Goal: Navigation & Orientation: Find specific page/section

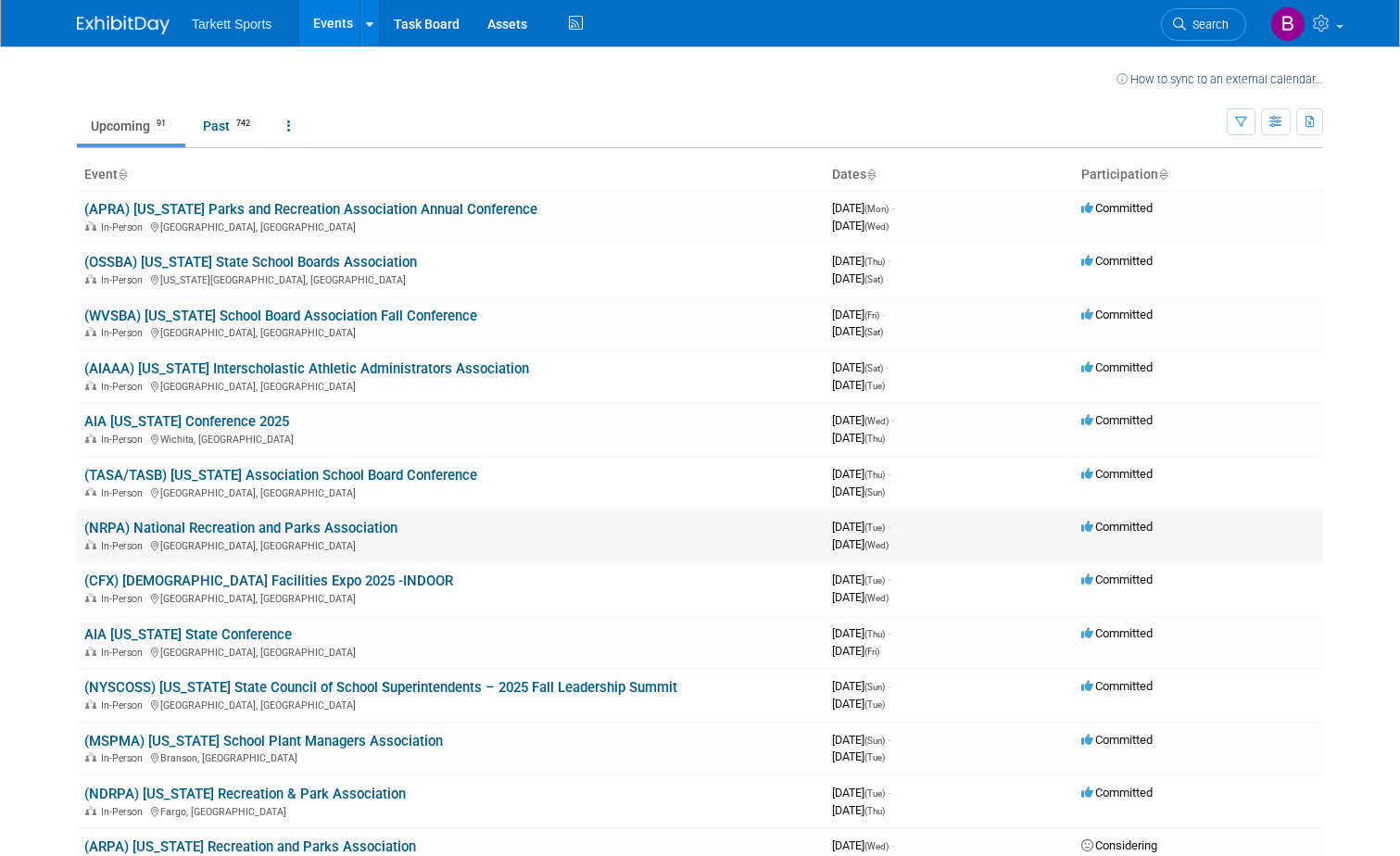
click at [319, 520] on link "(NRPA) National Recreation and Parks Association" at bounding box center [240, 527] width 313 height 17
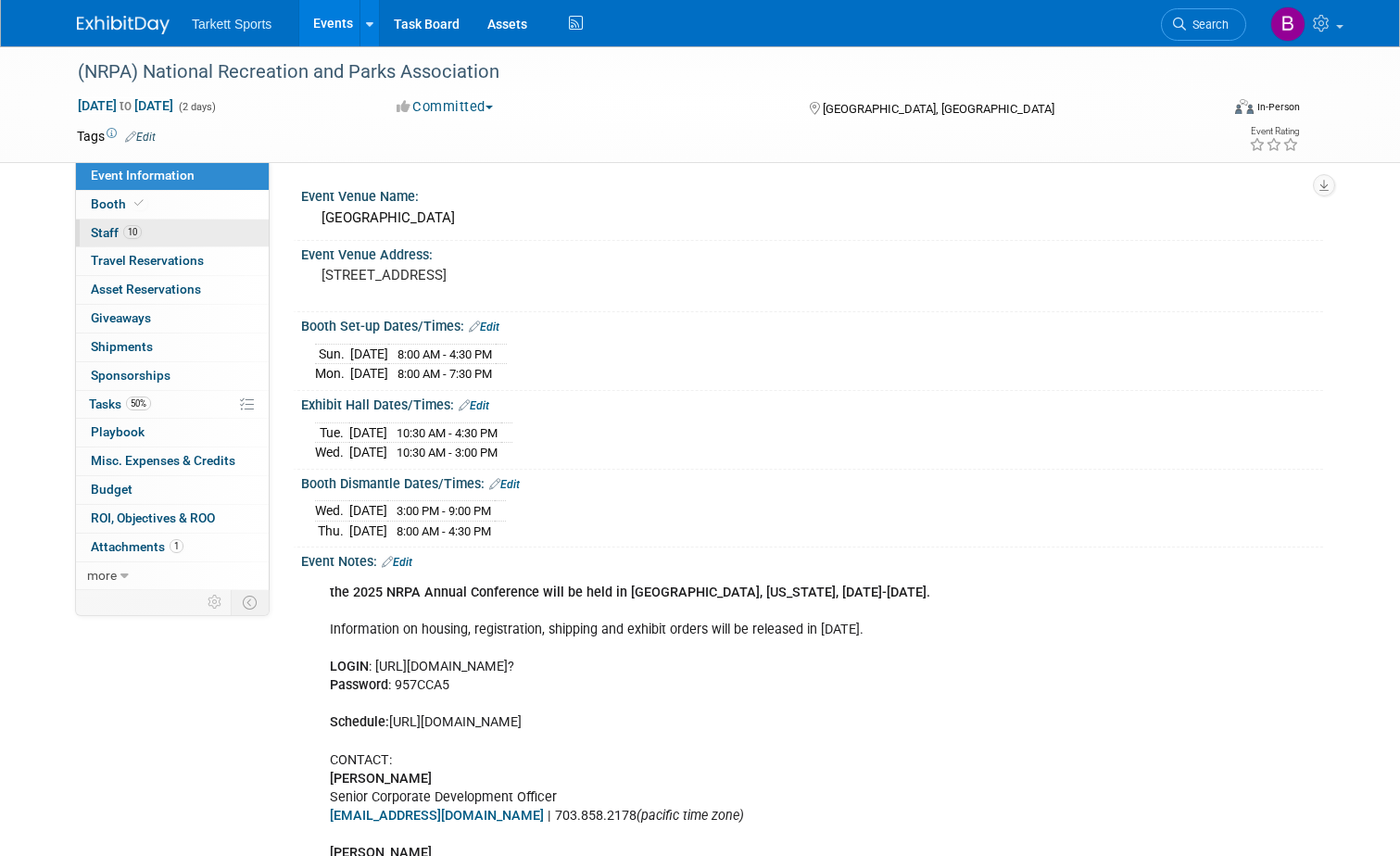
click at [108, 233] on span "Staff 10" at bounding box center [117, 232] width 51 height 15
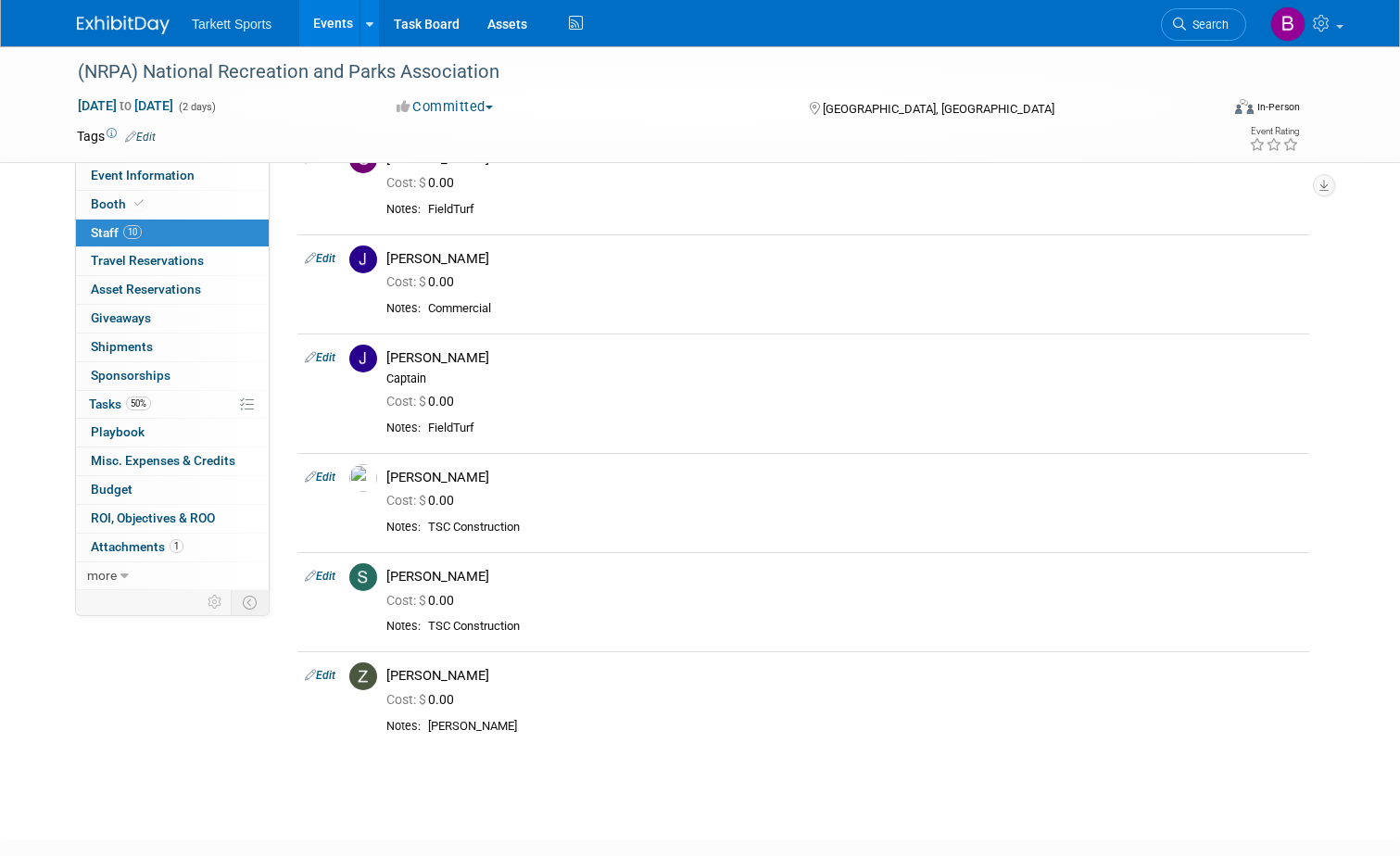
scroll to position [556, 0]
click at [91, 196] on span "Booth" at bounding box center [118, 203] width 56 height 15
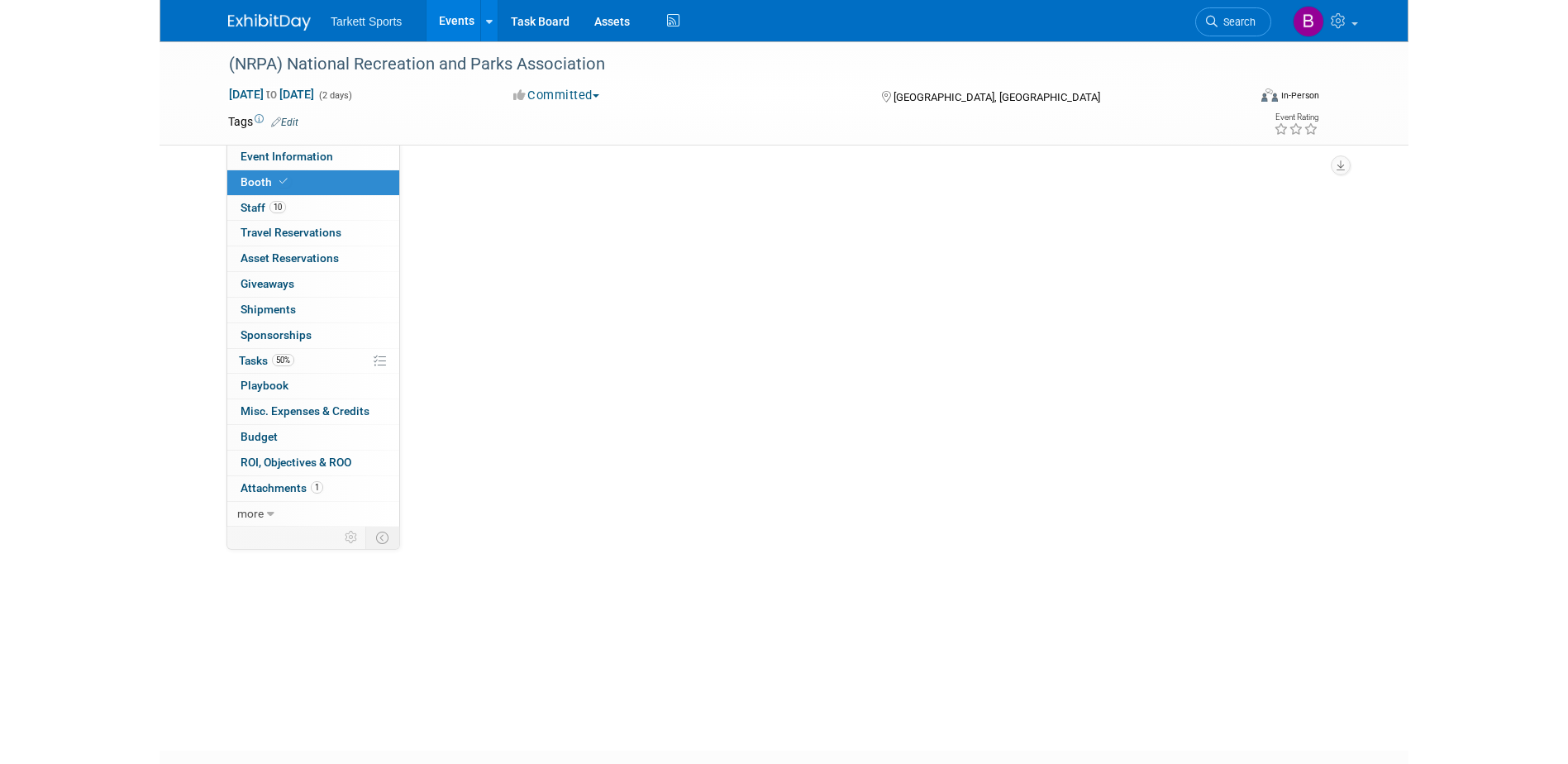
scroll to position [0, 0]
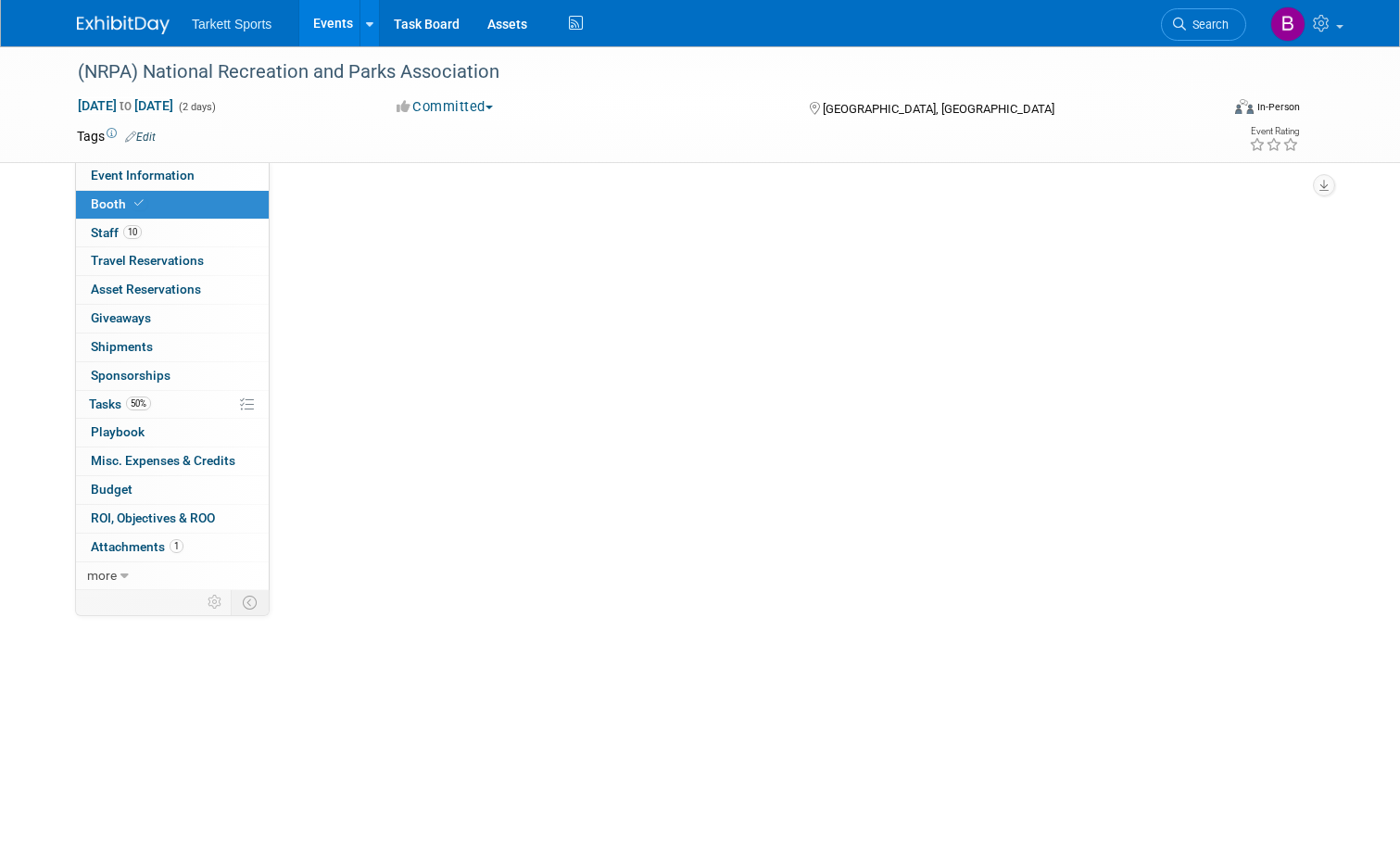
select select "FieldTurf, [PERSON_NAME], Indoor, Tarkett Sports Construction"
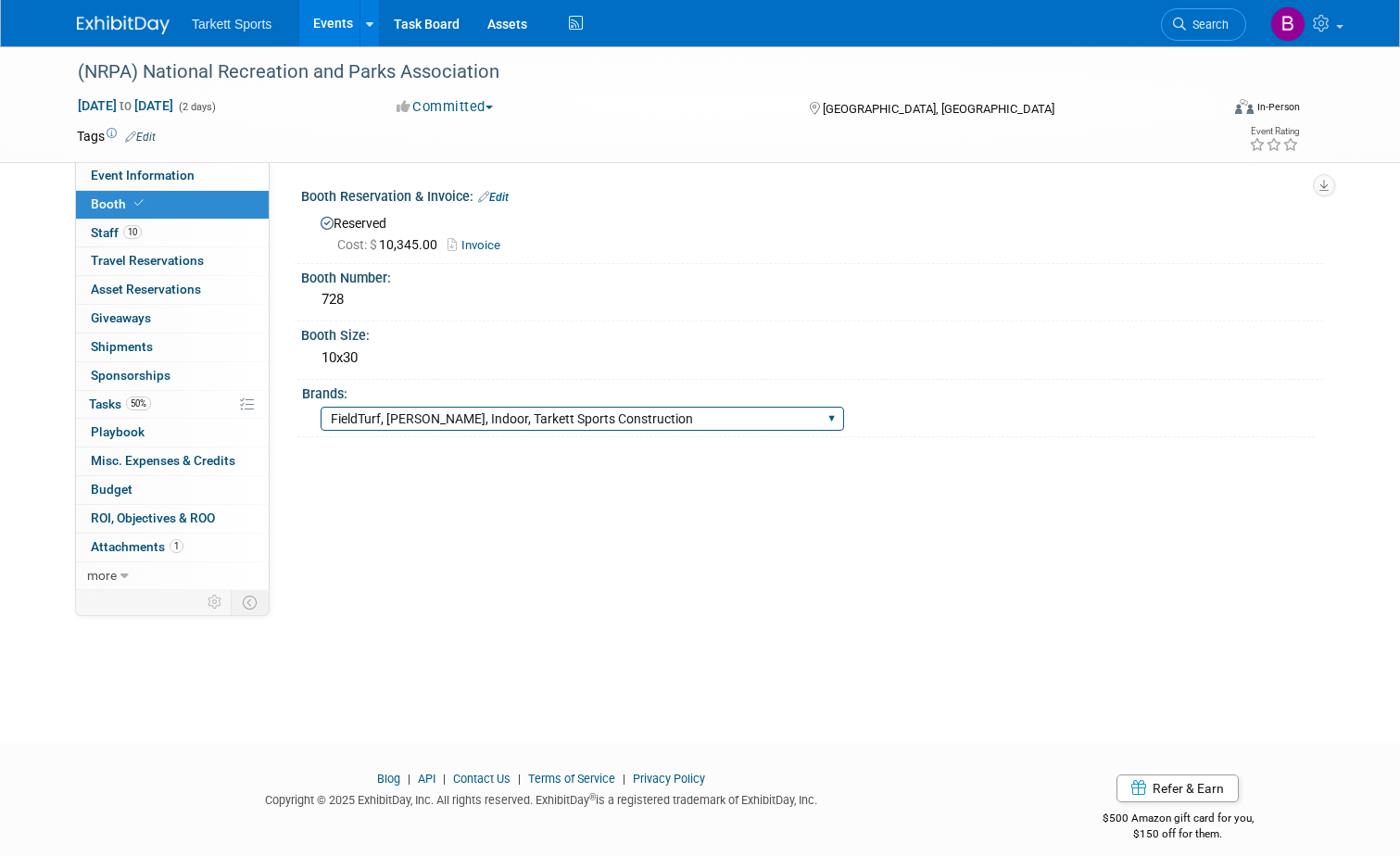
click at [602, 420] on select "FieldTurf FieldTurf, Classic Turf FieldTurf, [PERSON_NAME][GEOGRAPHIC_DATA], In…" at bounding box center [583, 419] width 523 height 25
click at [321, 407] on select "FieldTurf FieldTurf, Classic Turf FieldTurf, [PERSON_NAME][GEOGRAPHIC_DATA], In…" at bounding box center [583, 419] width 523 height 25
click at [698, 257] on div "Reserved Cost: $ 10,345.00 Invoice" at bounding box center [812, 231] width 1022 height 53
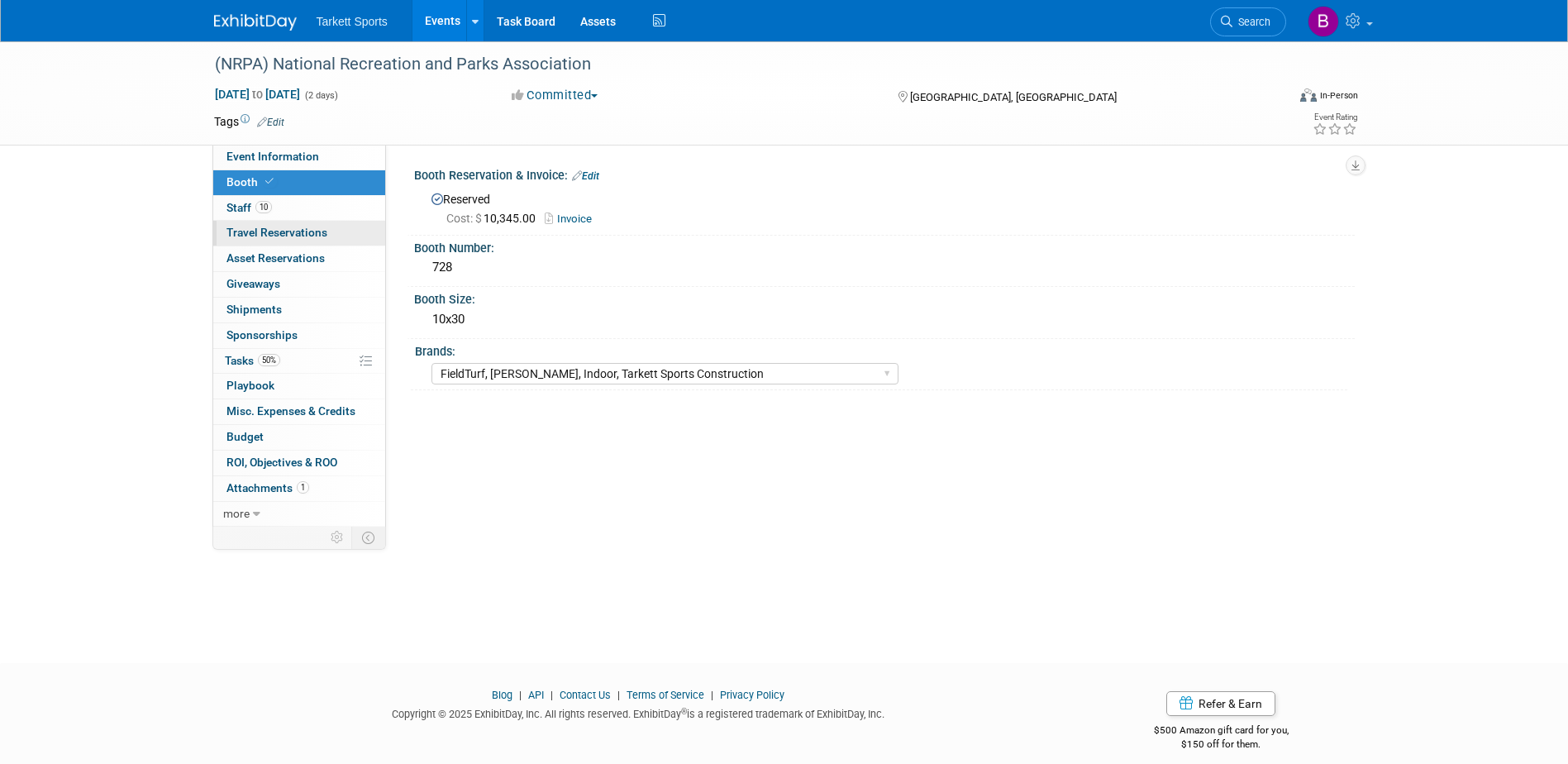
click at [291, 231] on span "Travel Reservations 0" at bounding box center [277, 232] width 100 height 13
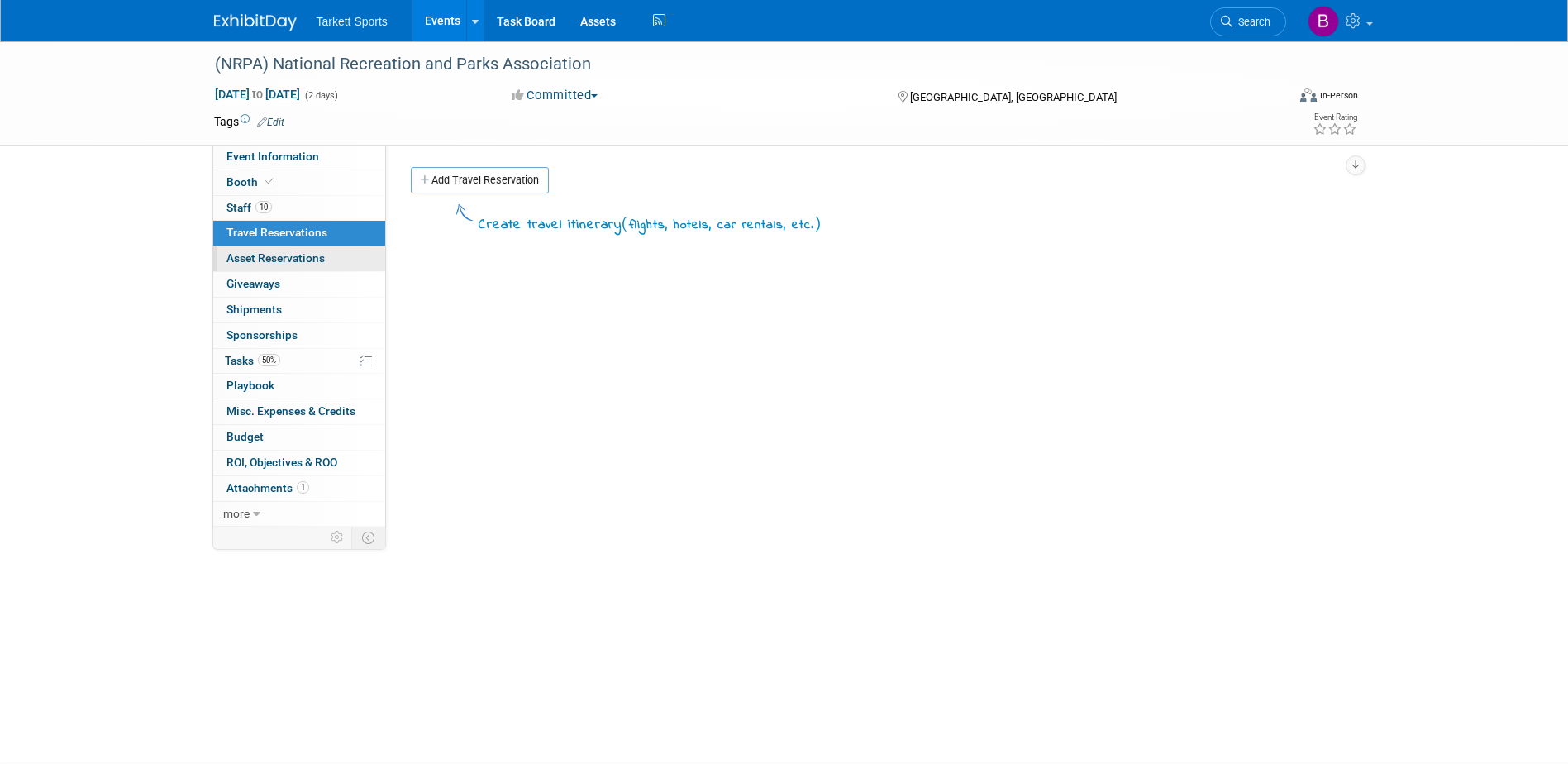
click at [300, 248] on link "0 Asset Reservations 0" at bounding box center [299, 259] width 172 height 25
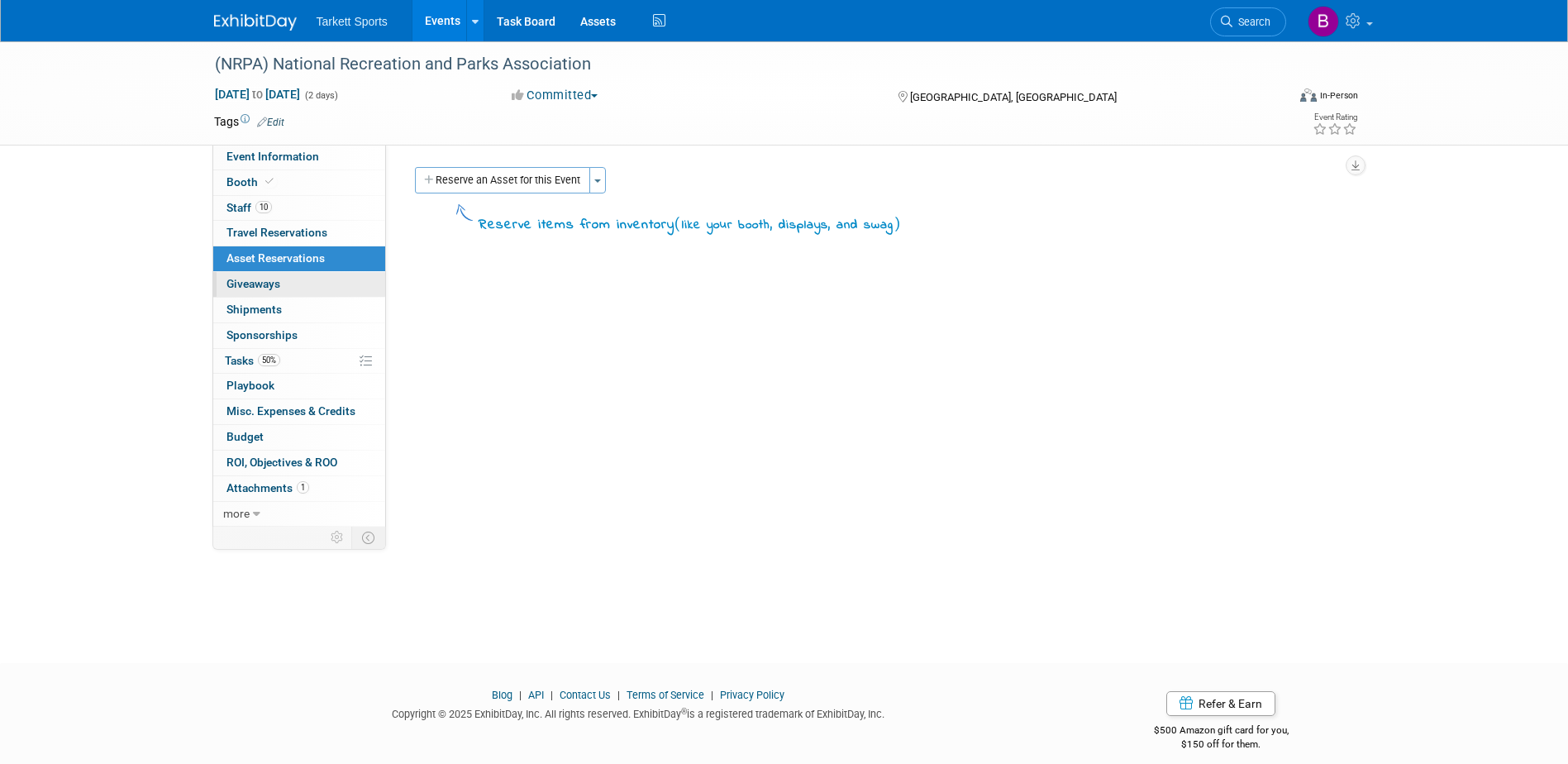
click at [303, 287] on link "0 Giveaways 0" at bounding box center [299, 285] width 172 height 25
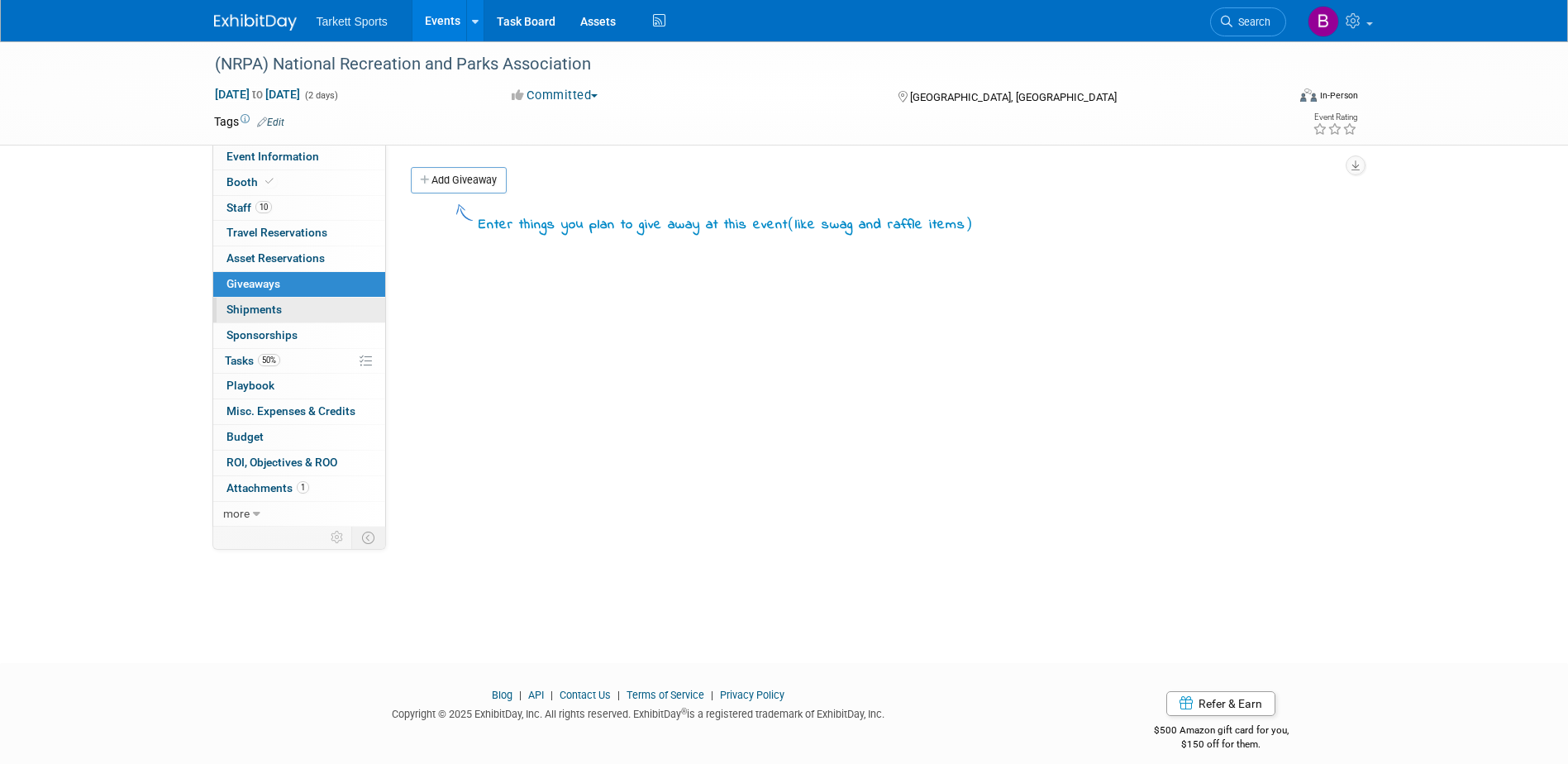
click at [302, 308] on link "0 Shipments 0" at bounding box center [299, 310] width 172 height 25
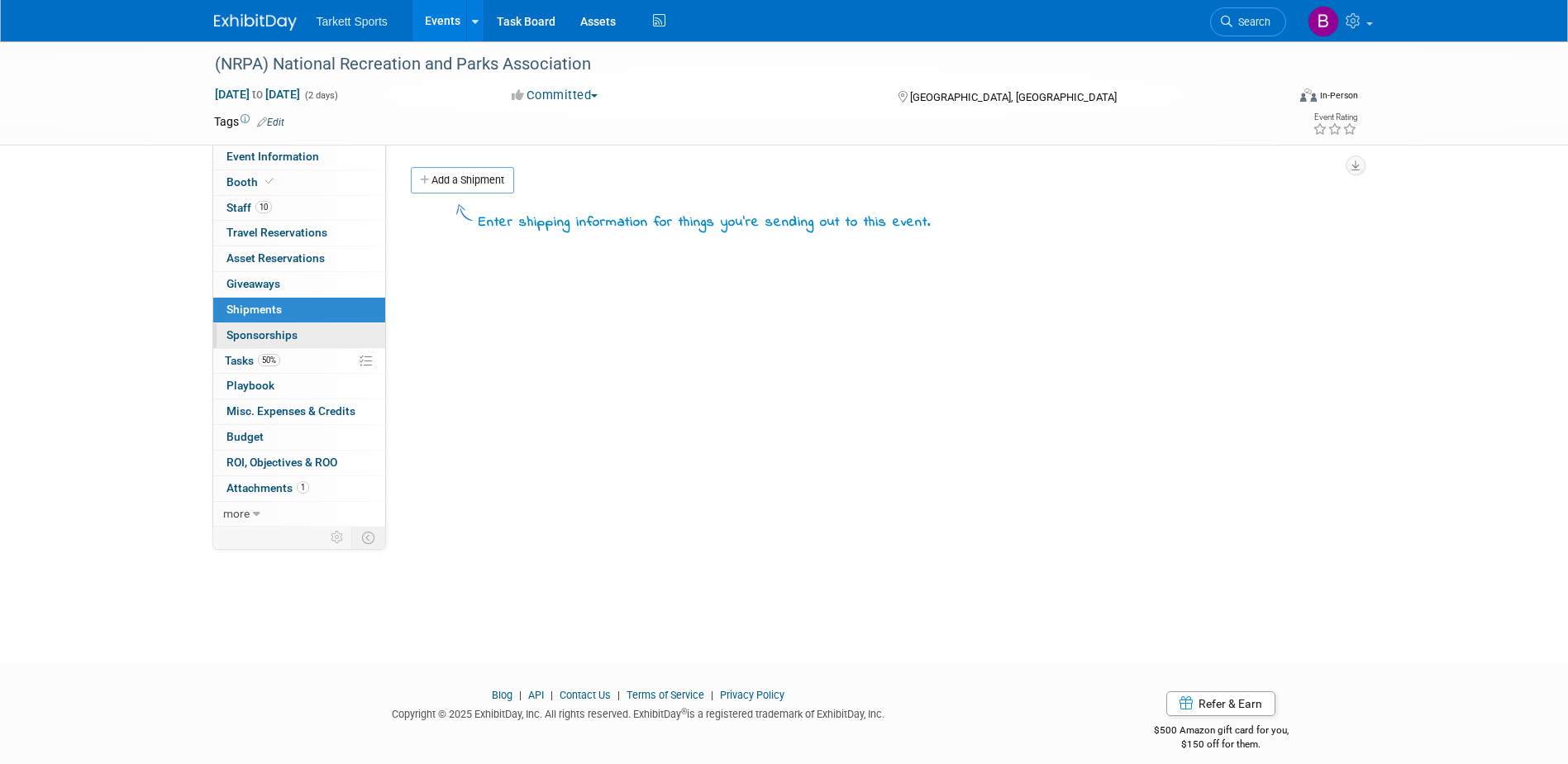
click at [293, 342] on link "0 Sponsorships 0" at bounding box center [299, 336] width 172 height 25
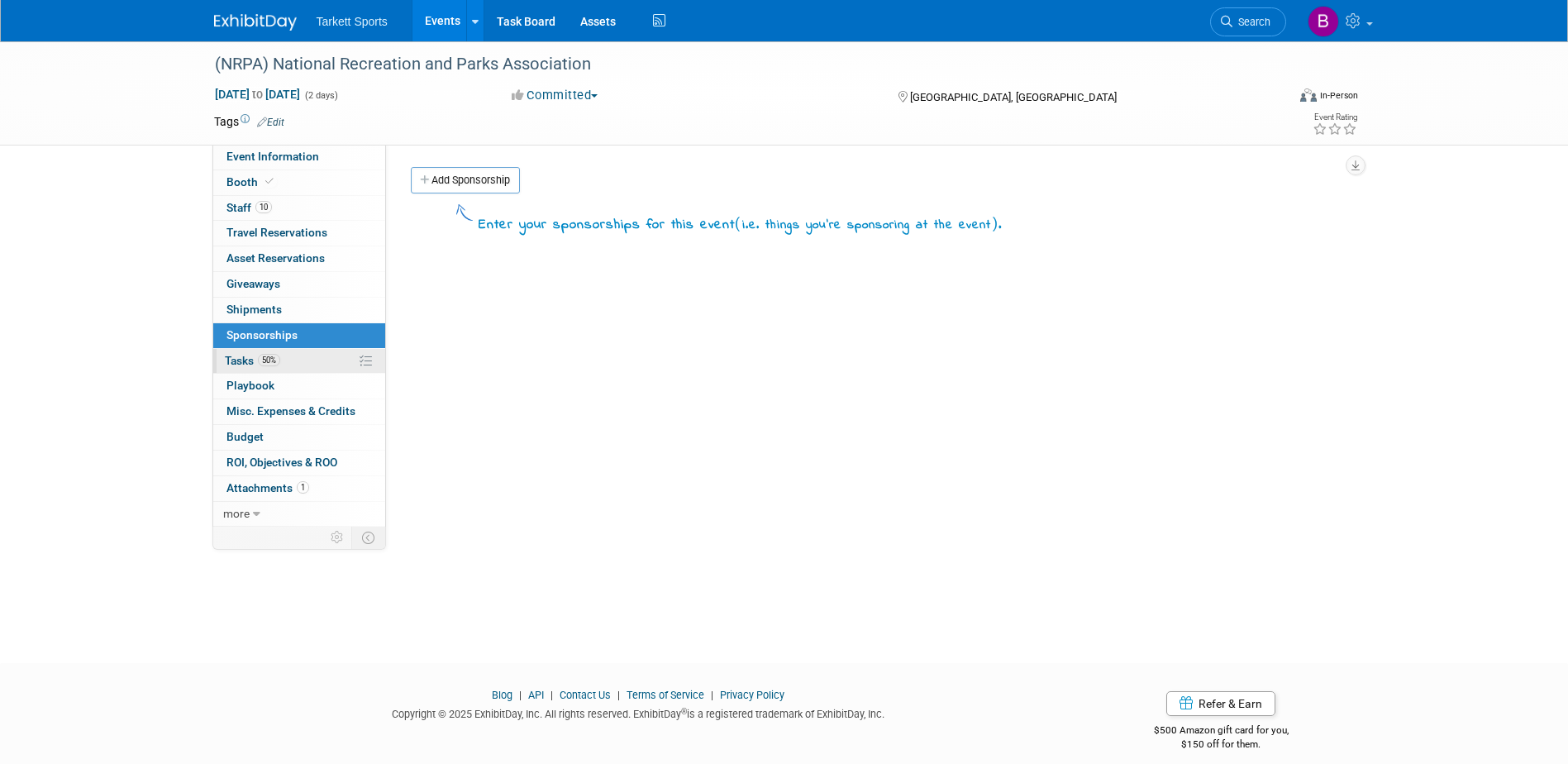
click at [288, 365] on link "50% Tasks 50%" at bounding box center [299, 361] width 172 height 25
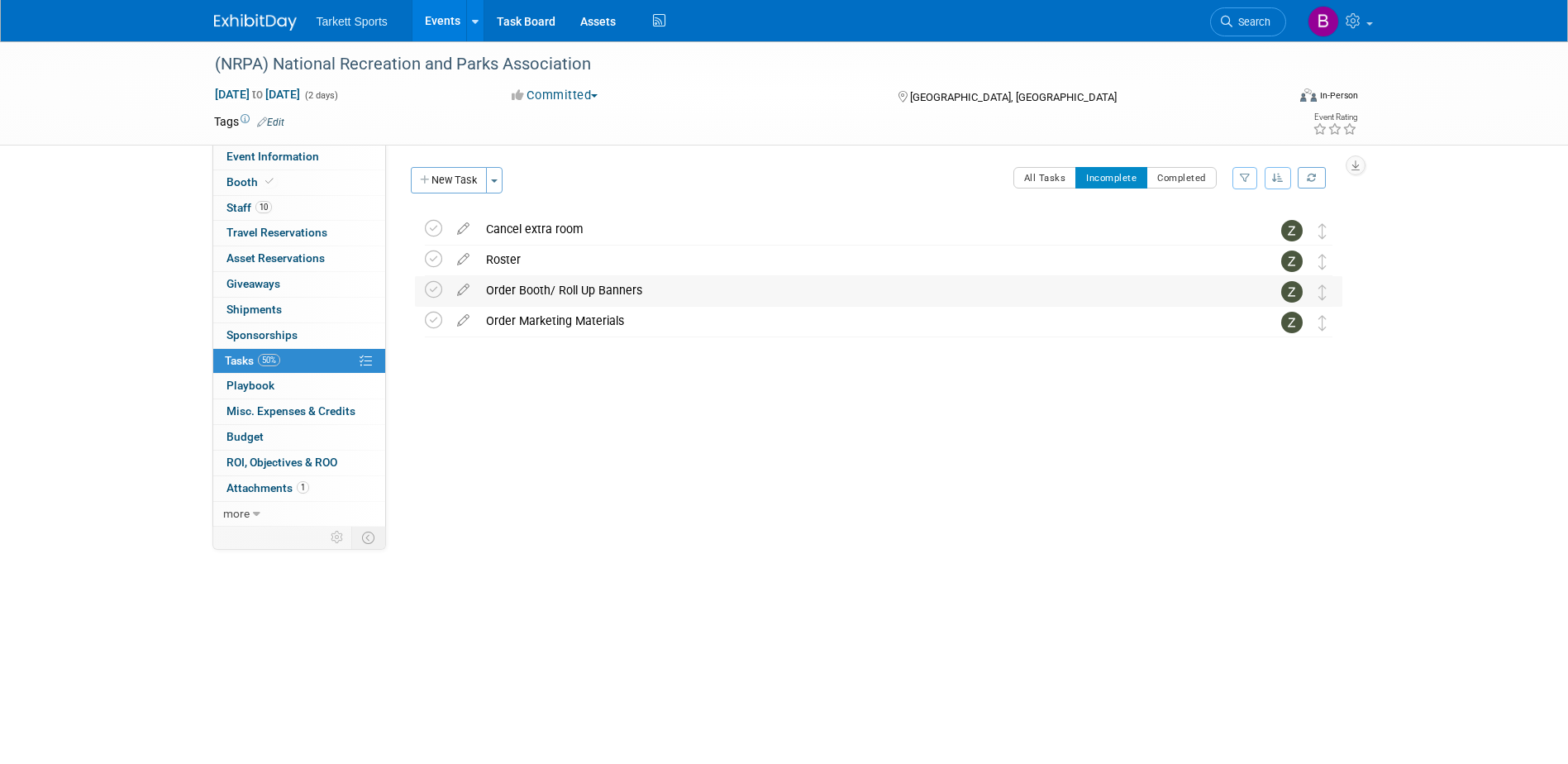
click at [650, 294] on div "Order Booth/ Roll Up Banners" at bounding box center [862, 290] width 770 height 28
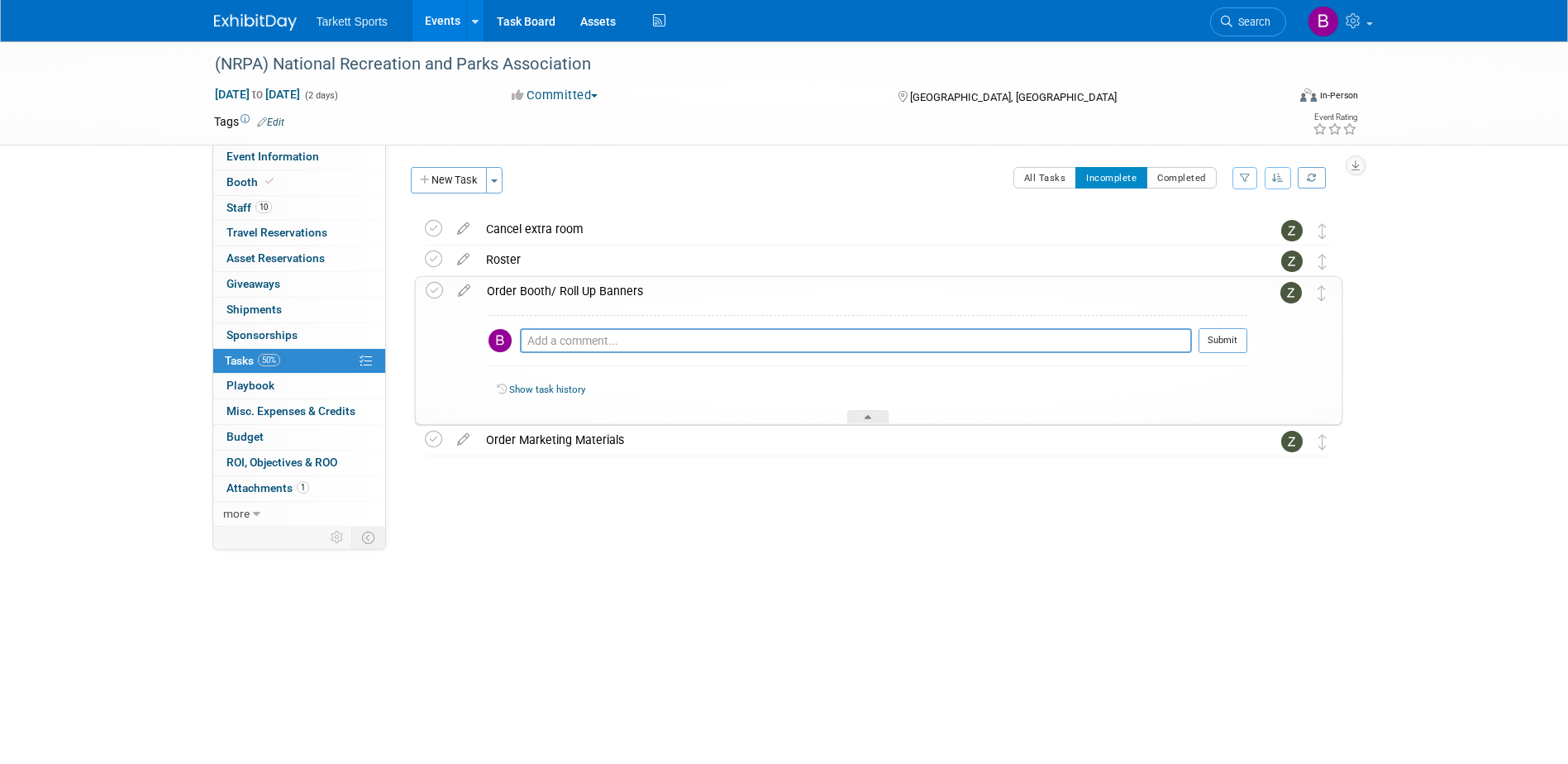
click at [649, 295] on div "Order Booth/ Roll Up Banners" at bounding box center [862, 291] width 769 height 28
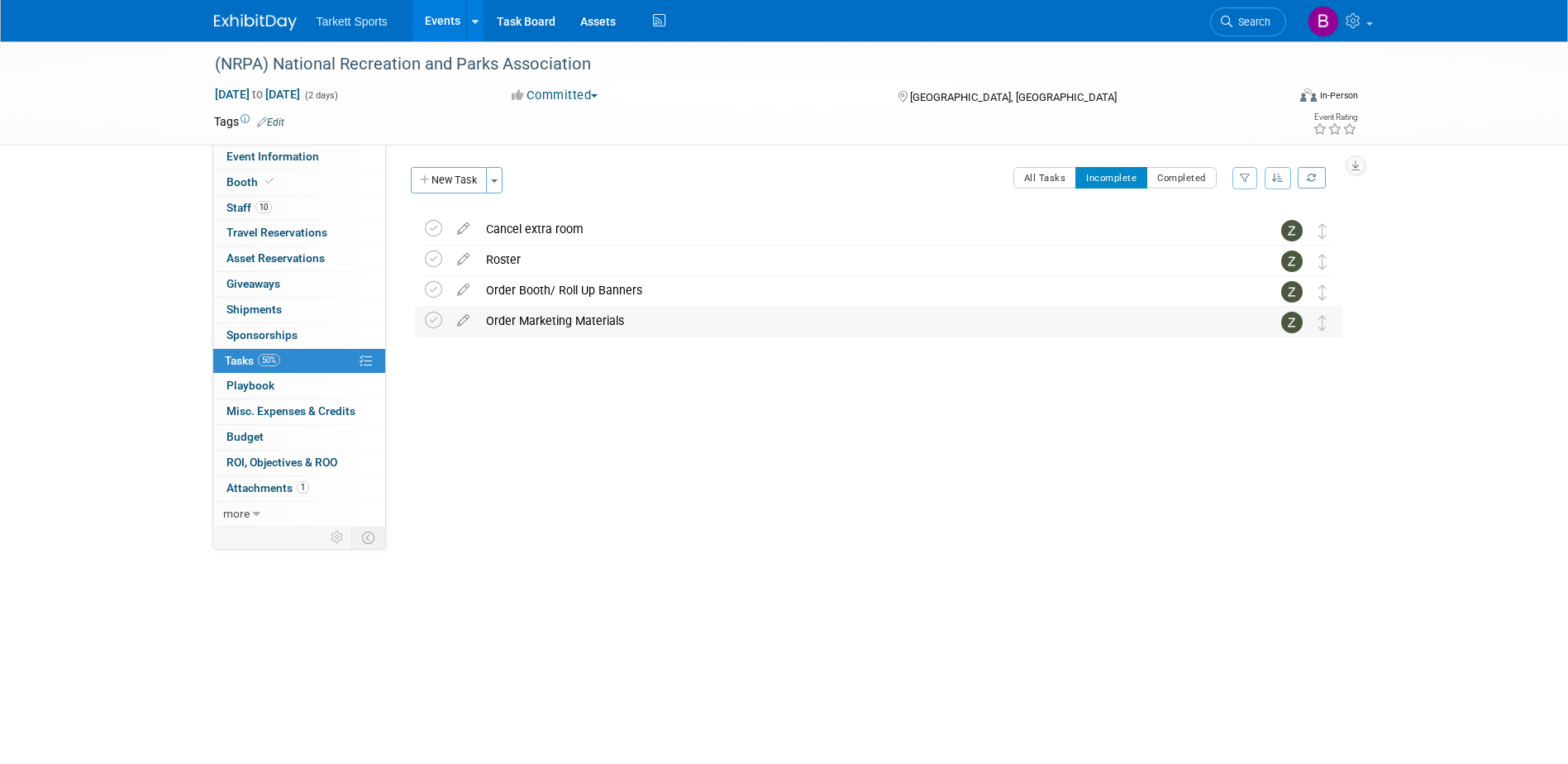
click at [638, 331] on div "Order Marketing Materials" at bounding box center [862, 321] width 770 height 28
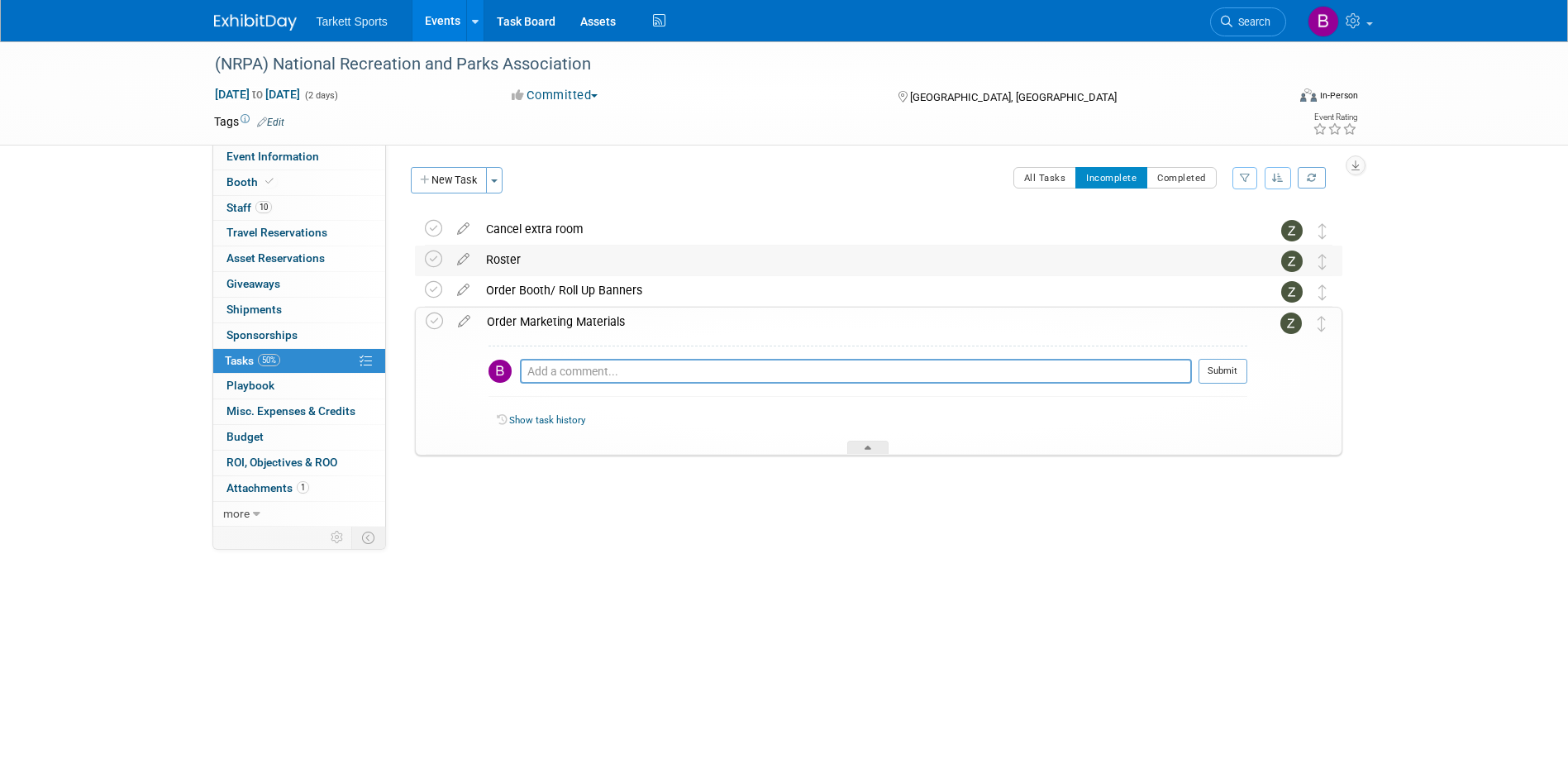
click at [617, 272] on div "Roster" at bounding box center [862, 260] width 770 height 28
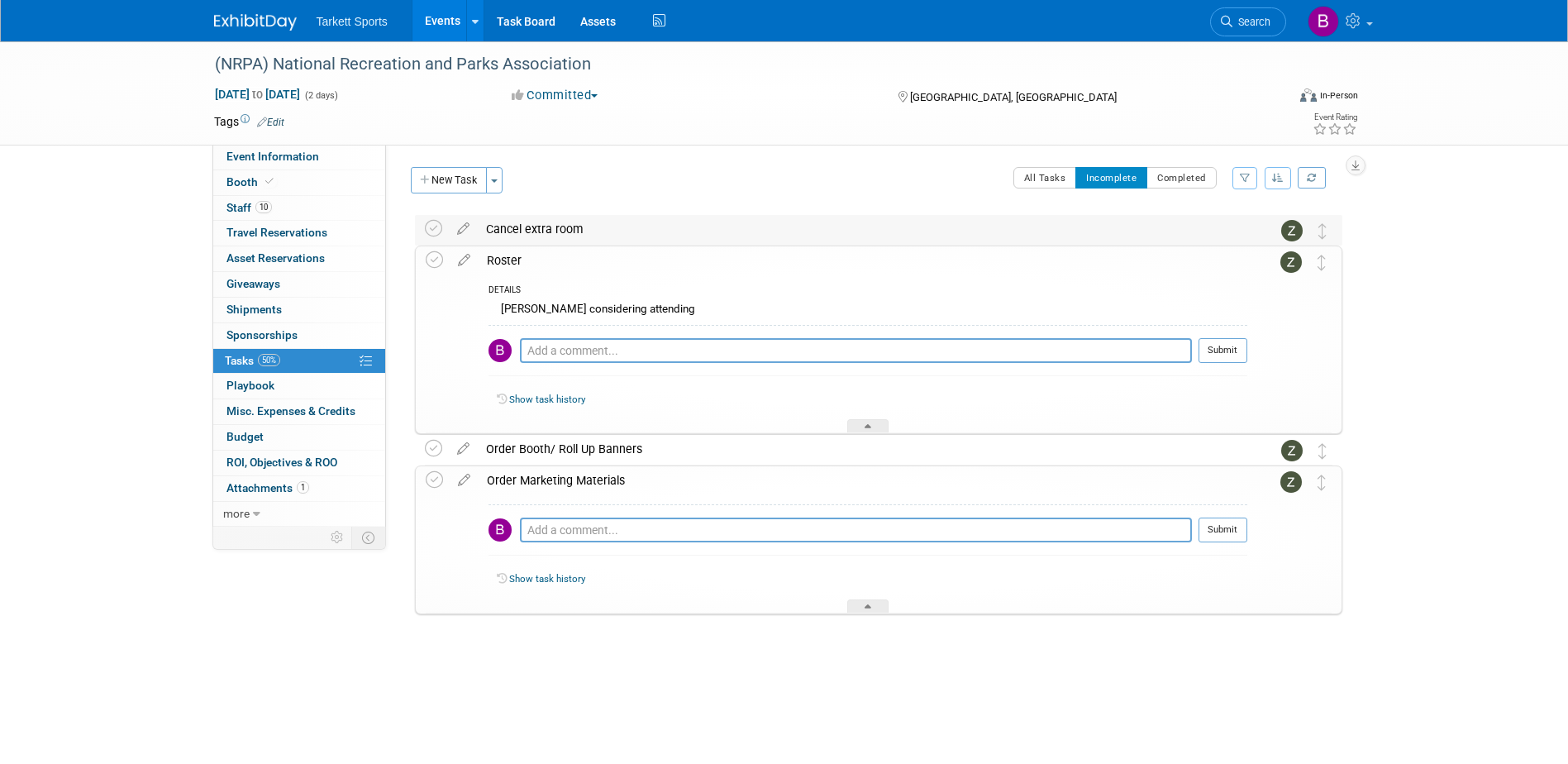
click at [611, 239] on div "Cancel extra room" at bounding box center [862, 229] width 770 height 28
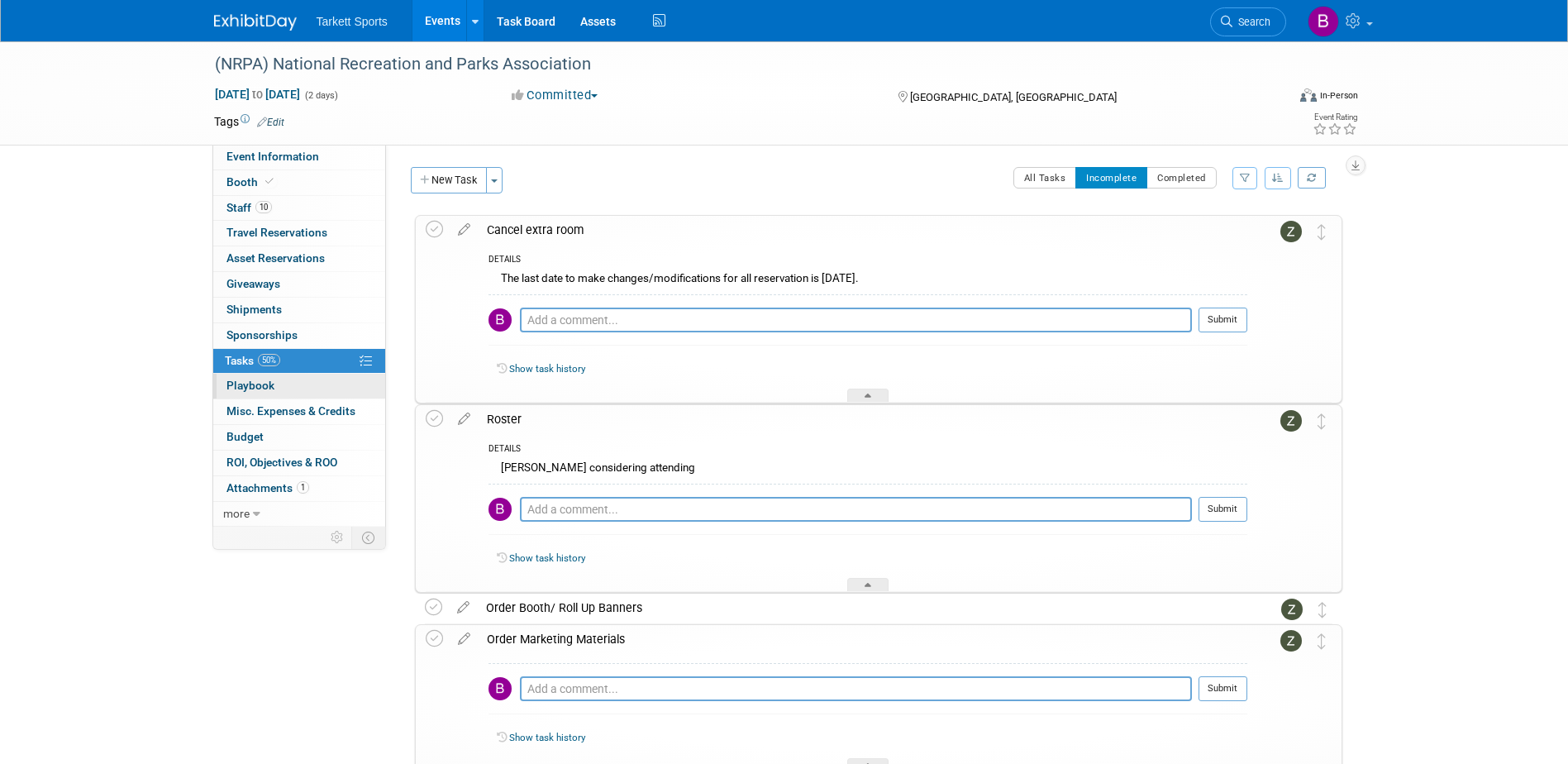
click at [329, 390] on link "0 Playbook 0" at bounding box center [299, 386] width 172 height 25
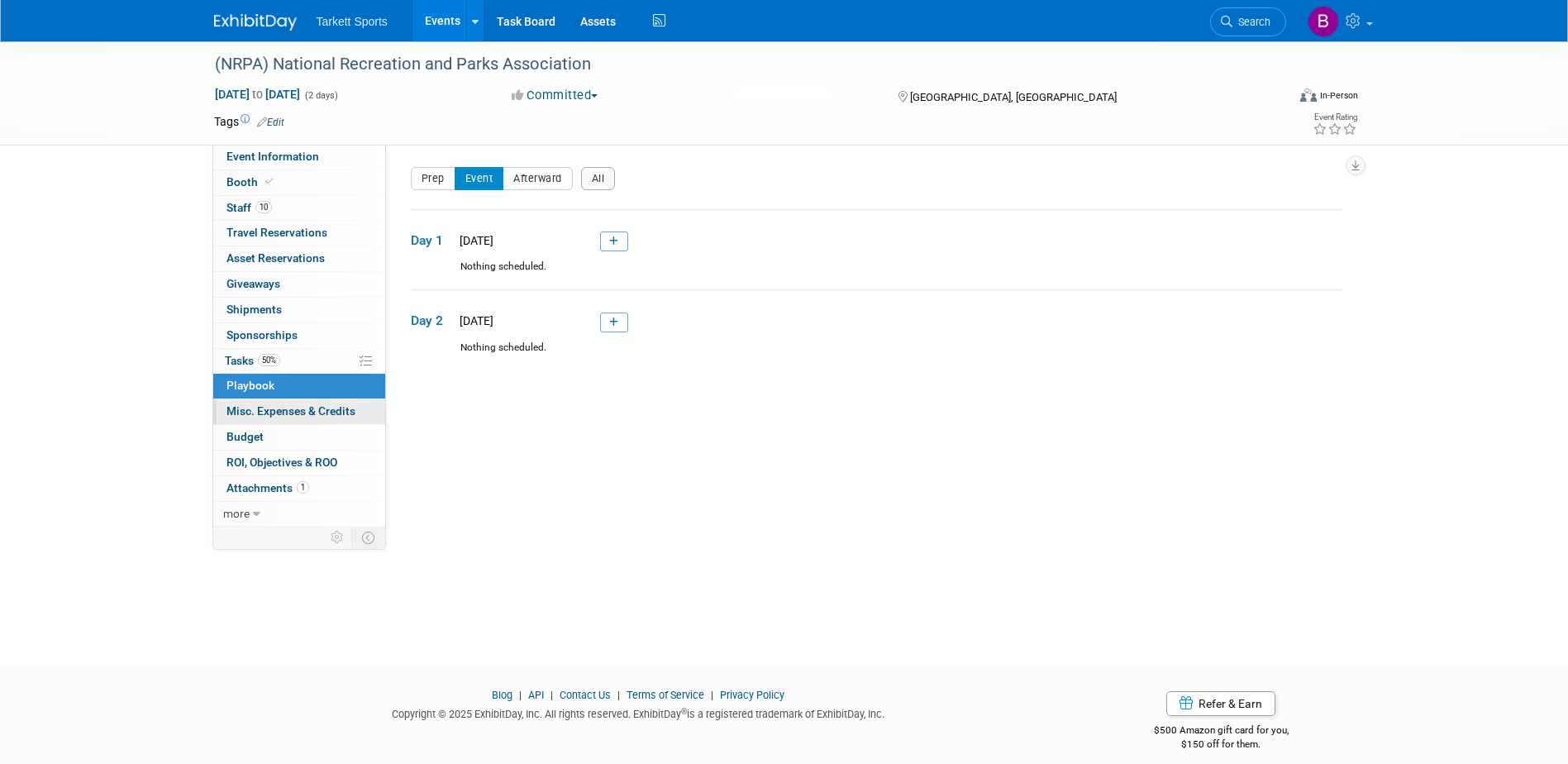
click at [311, 414] on span "Misc. Expenses & Credits 0" at bounding box center [291, 411] width 129 height 13
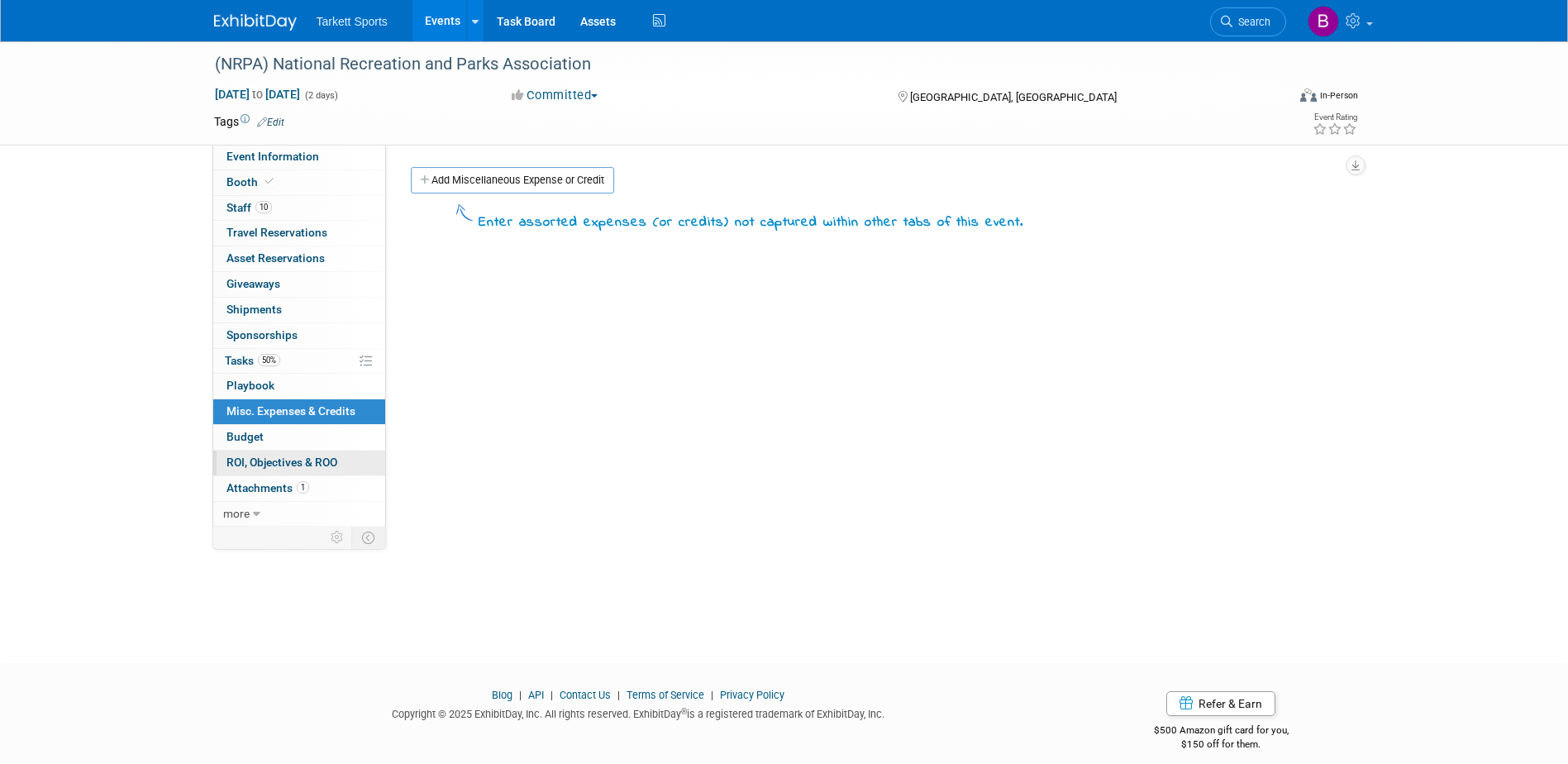
click at [300, 453] on link "0 ROI, Objectives & ROO 0" at bounding box center [299, 463] width 172 height 25
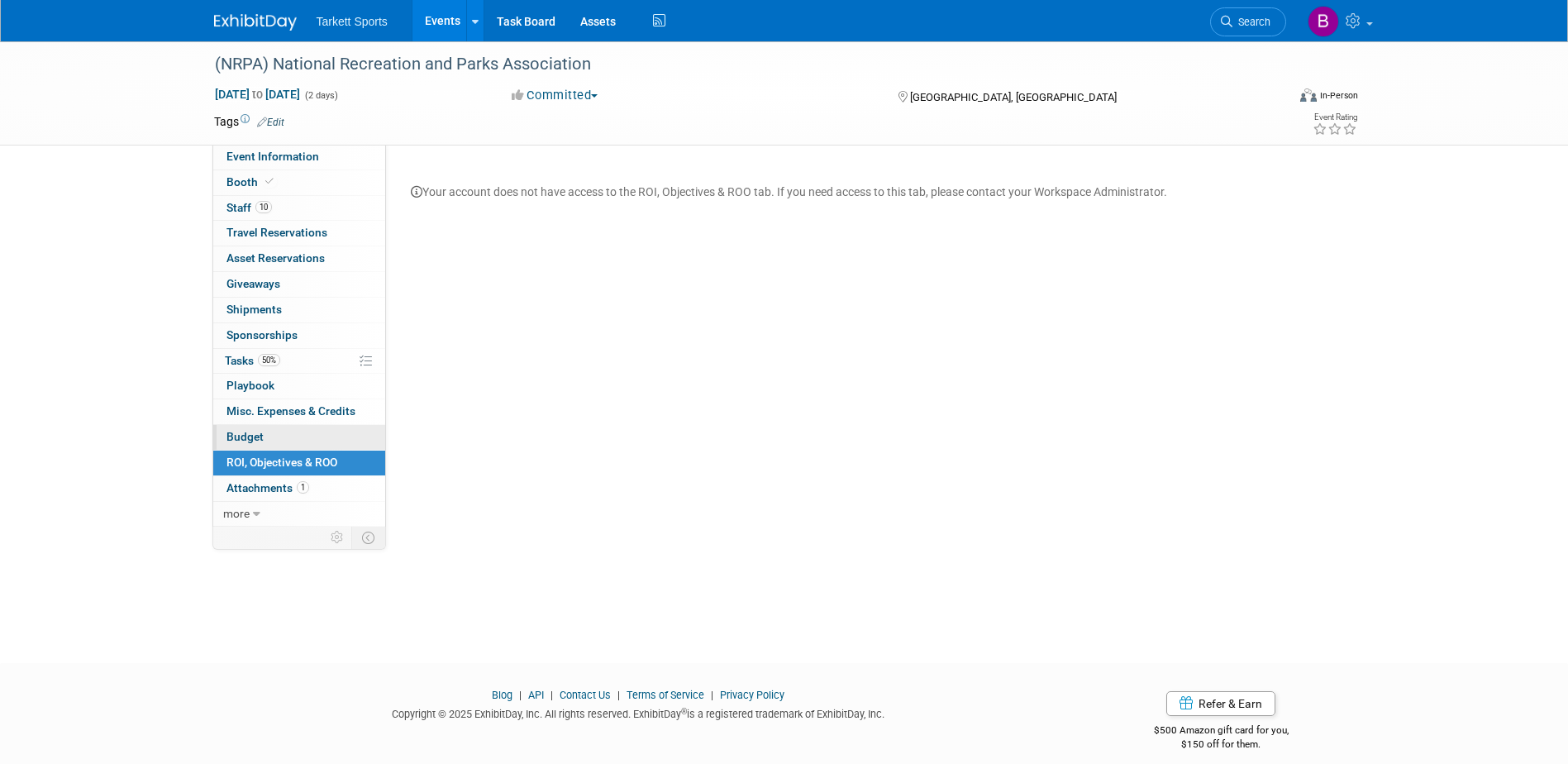
click at [305, 438] on link "Budget" at bounding box center [299, 437] width 172 height 25
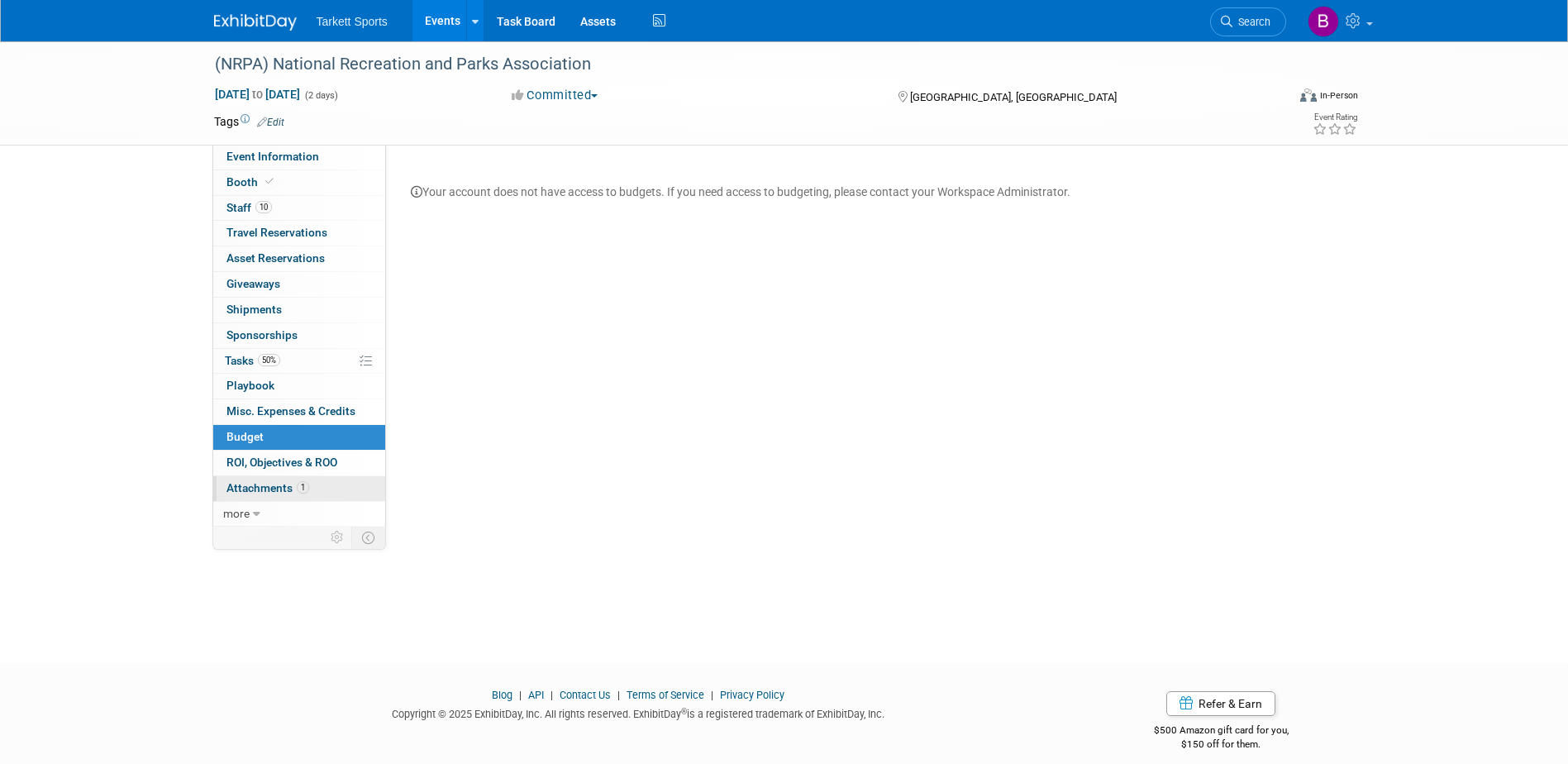
click at [301, 478] on link "1 Attachments 1" at bounding box center [299, 488] width 172 height 25
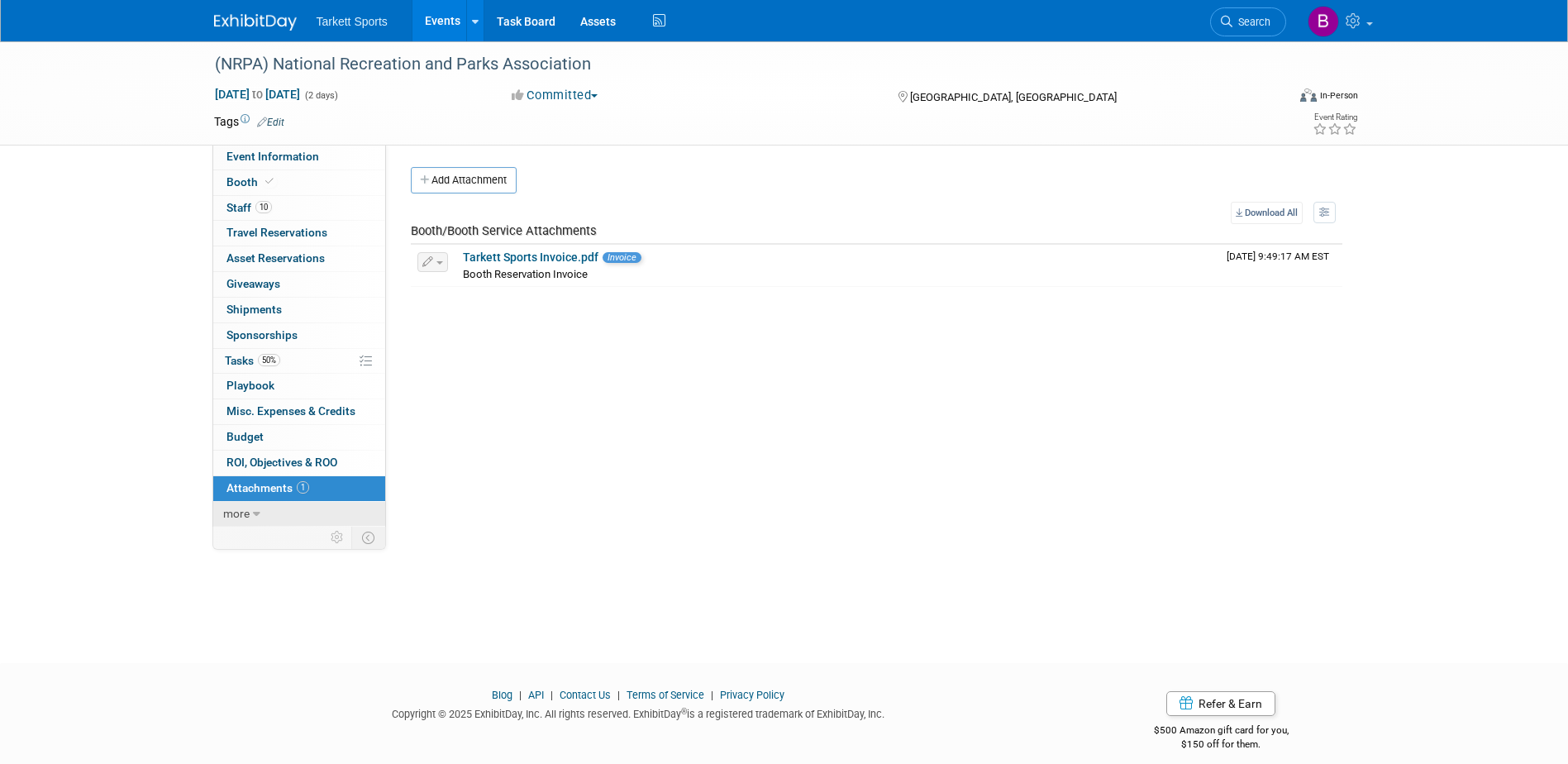
click at [268, 508] on link "more" at bounding box center [299, 515] width 172 height 25
click at [269, 533] on span "Event Binder (.pdf export)" at bounding box center [292, 538] width 132 height 13
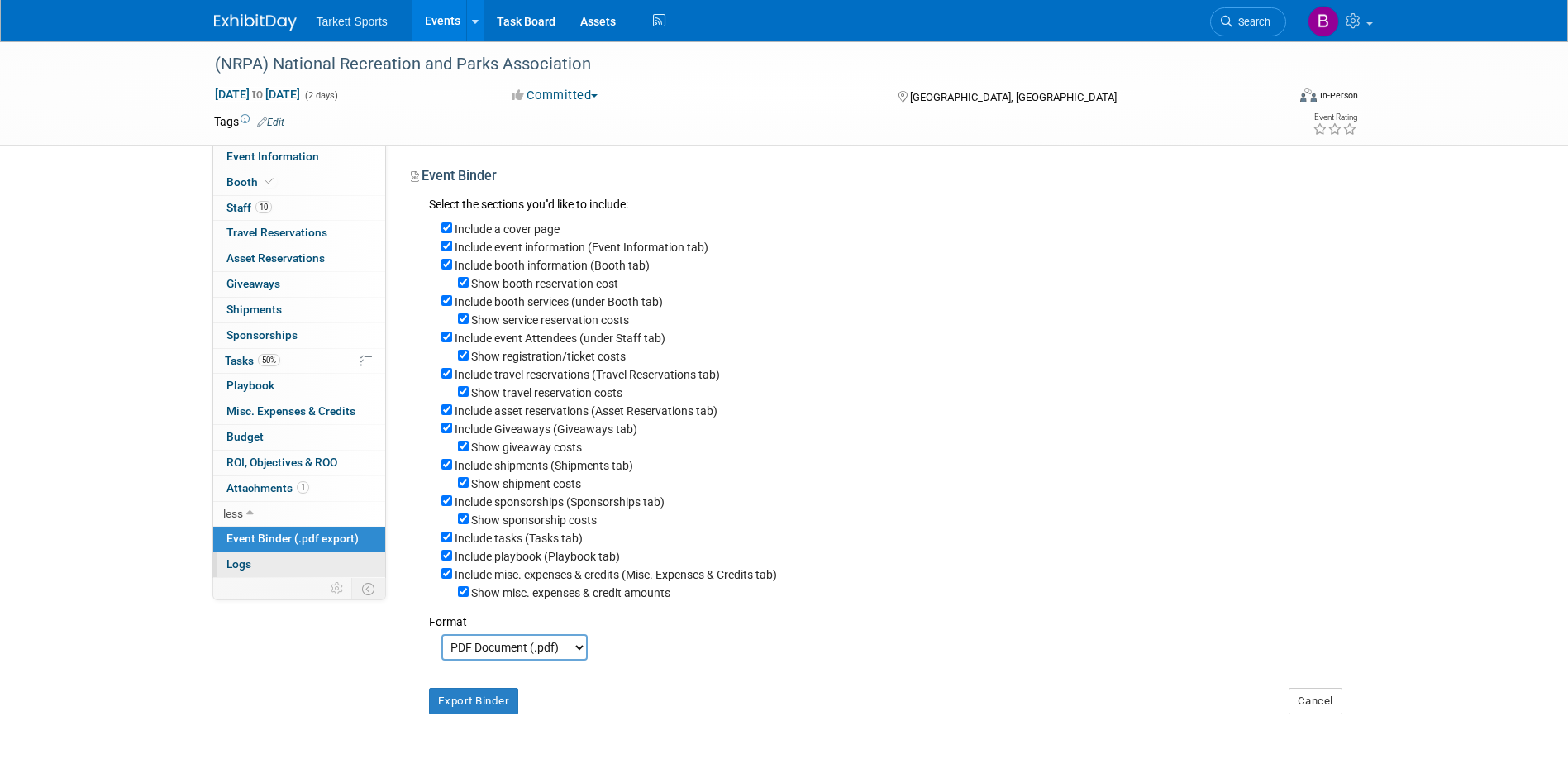
click at [278, 555] on link "Logs" at bounding box center [299, 565] width 172 height 25
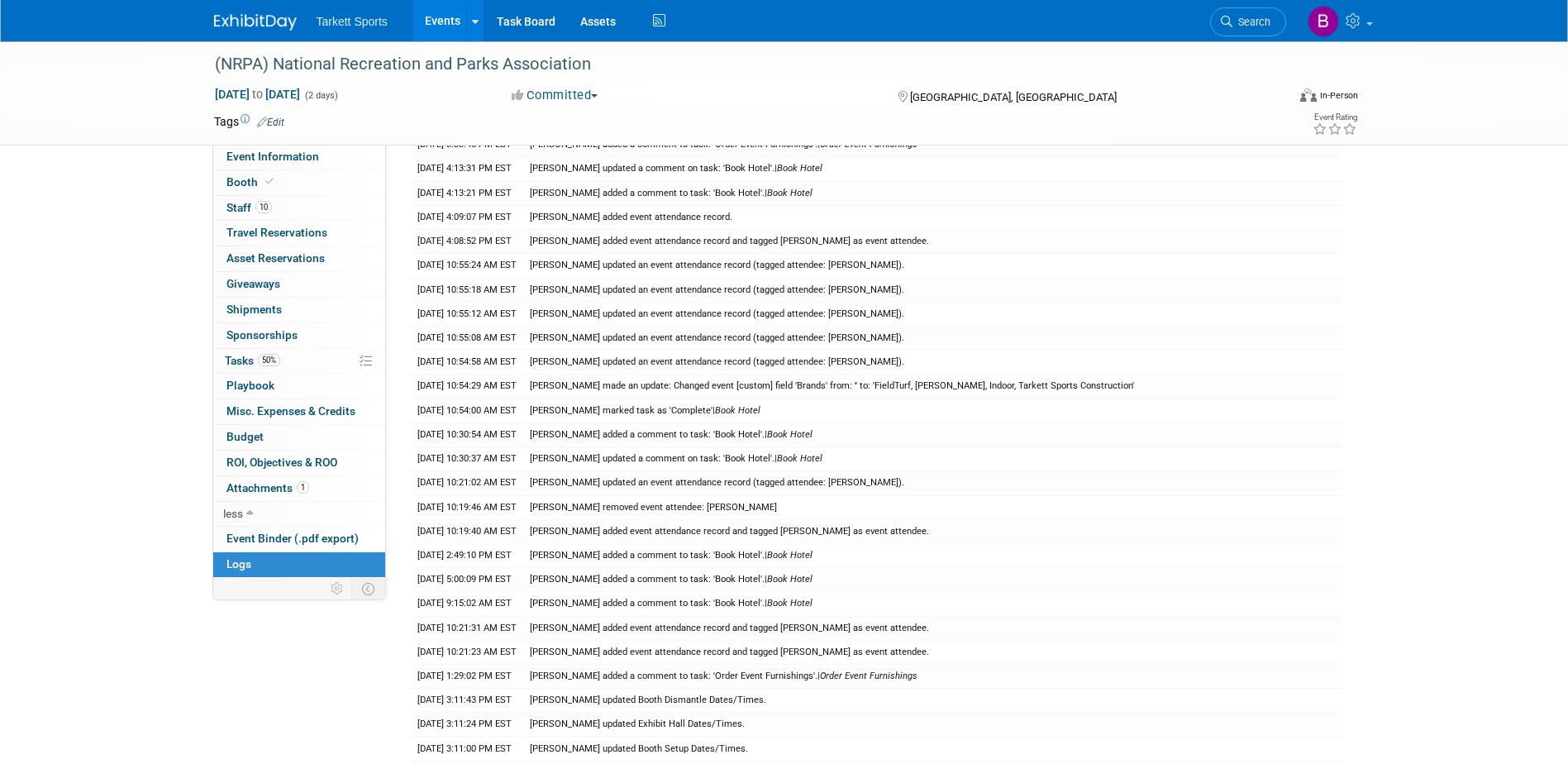
scroll to position [121, 0]
